Goal: Task Accomplishment & Management: Manage account settings

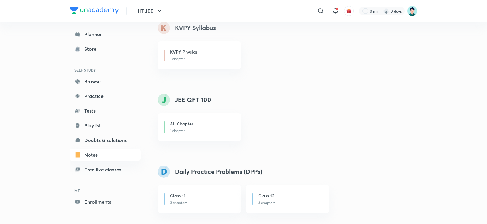
scroll to position [22, 0]
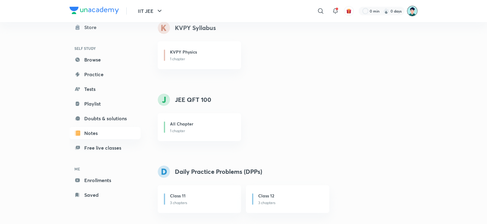
click at [408, 10] on img at bounding box center [412, 11] width 10 height 10
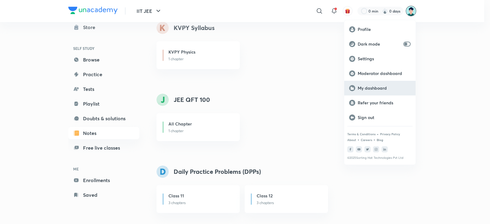
click at [370, 87] on p "My dashboard" at bounding box center [384, 88] width 53 height 6
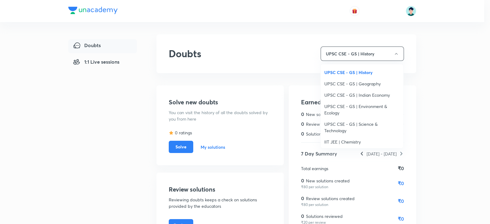
click at [367, 97] on span "UPSC CSE - GS | Indian Economy" at bounding box center [362, 95] width 75 height 6
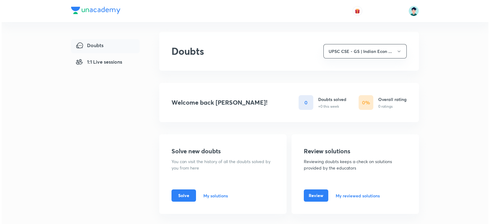
scroll to position [3, 0]
click at [374, 51] on button "UPSC CSE - GS | Indian Econ ..." at bounding box center [363, 51] width 83 height 14
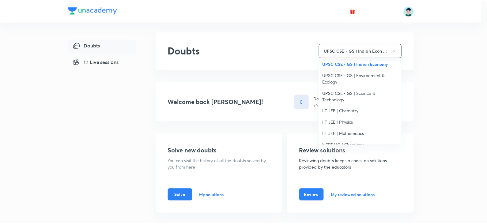
scroll to position [38, 0]
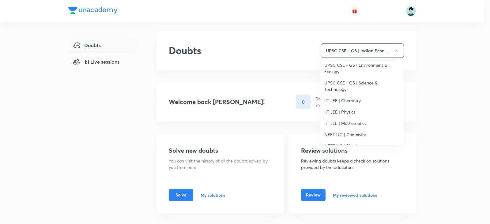
click at [353, 122] on span "IIT JEE | Mathematics" at bounding box center [362, 123] width 75 height 6
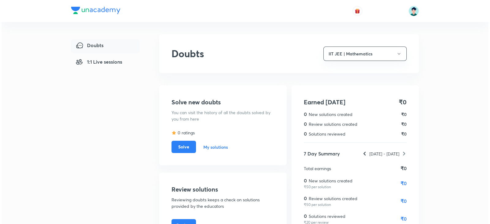
scroll to position [0, 0]
click at [381, 52] on button "IIT JEE | Mathematics" at bounding box center [363, 54] width 83 height 14
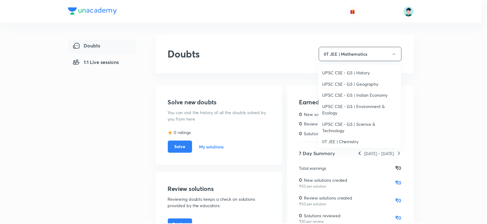
scroll to position [76, 0]
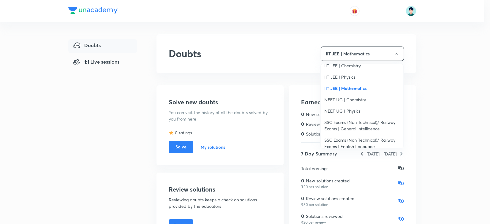
click at [355, 120] on span "SSC Exams (Non Technical)/ Railway Exams | General Intelligence" at bounding box center [362, 125] width 75 height 13
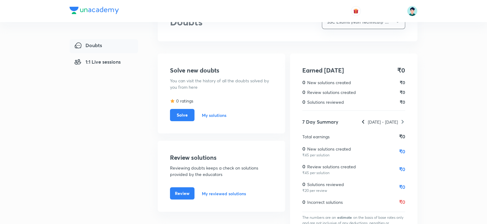
scroll to position [57, 0]
